Goal: Find specific page/section: Find specific page/section

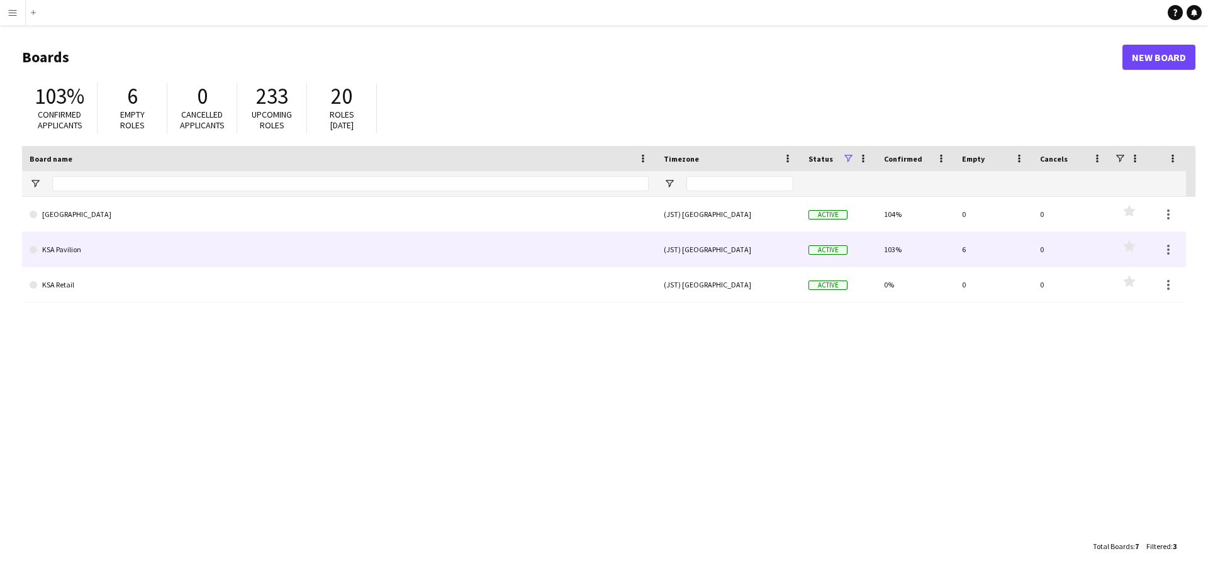
click at [76, 255] on link "KSA Pavilion" at bounding box center [339, 249] width 619 height 35
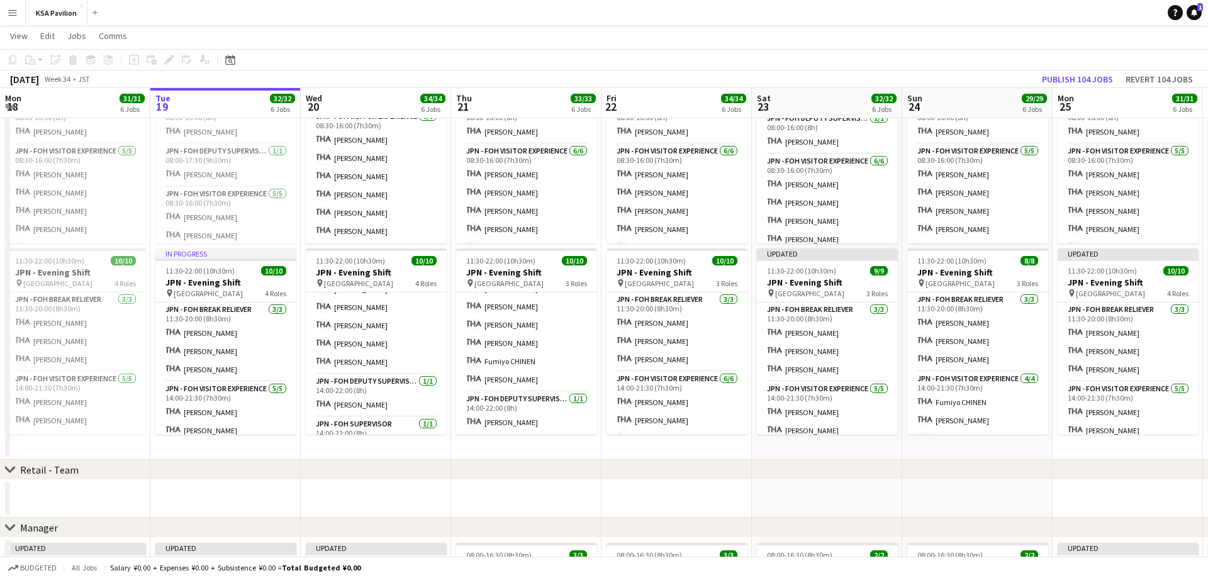
scroll to position [138, 0]
